Goal: Information Seeking & Learning: Understand process/instructions

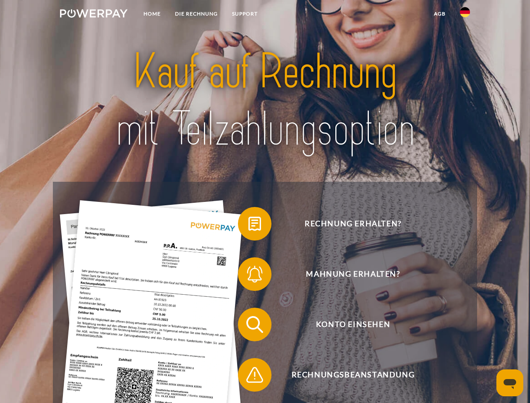
click at [94, 15] on img at bounding box center [94, 13] width 68 height 8
click at [465, 15] on img at bounding box center [465, 12] width 10 height 10
click at [440, 14] on link "agb" at bounding box center [440, 13] width 26 height 15
click at [249, 226] on span at bounding box center [242, 224] width 42 height 42
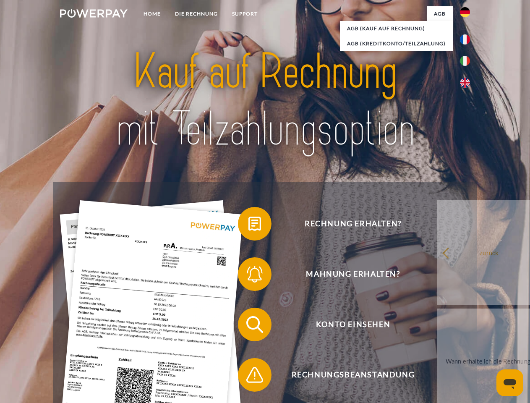
click at [249, 276] on span at bounding box center [242, 274] width 42 height 42
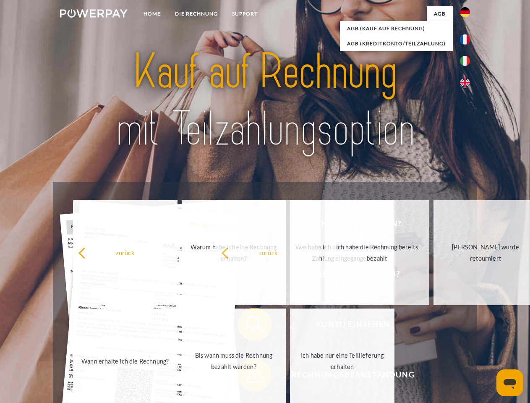
click at [249, 377] on span at bounding box center [242, 375] width 42 height 42
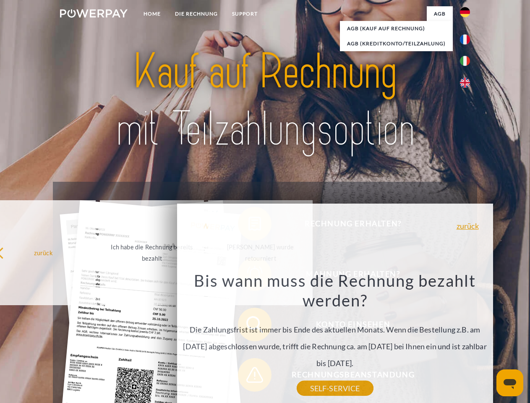
click at [510, 383] on icon "Messaging-Fenster öffnen" at bounding box center [510, 384] width 13 height 10
